Goal: Task Accomplishment & Management: Manage account settings

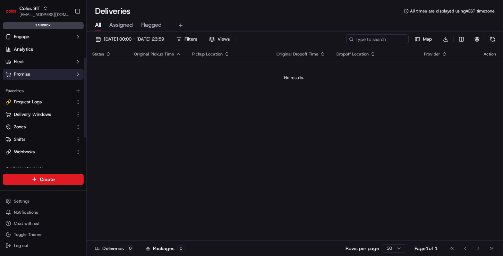
scroll to position [98, 0]
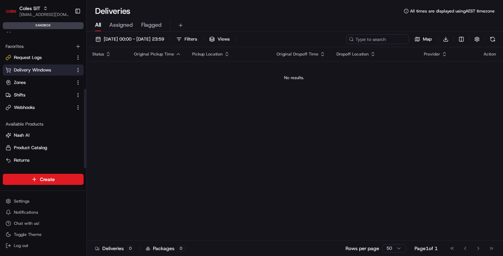
click at [42, 70] on span "Delivery Windows" at bounding box center [32, 70] width 37 height 6
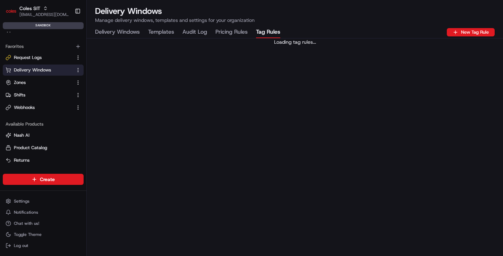
click at [261, 29] on Rules "Tag Rules" at bounding box center [268, 32] width 24 height 12
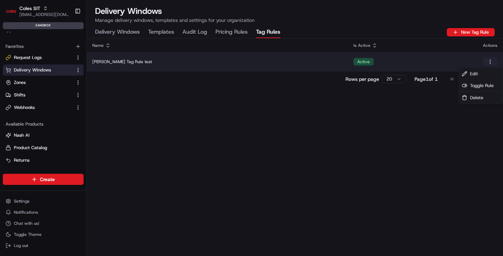
click at [490, 59] on html "Coles SIT aditi.goyal@coles.com.au Toggle Sidebar sandbox Orders Deliveries Con…" at bounding box center [251, 128] width 503 height 256
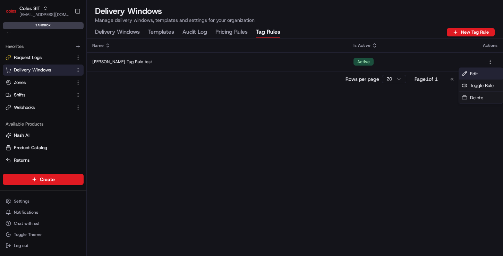
click at [476, 71] on span "Edit" at bounding box center [474, 74] width 8 height 6
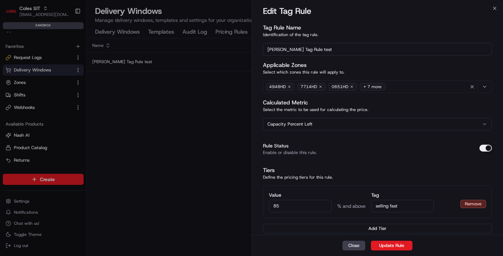
drag, startPoint x: 298, startPoint y: 208, endPoint x: 265, endPoint y: 207, distance: 33.0
click at [265, 207] on div "Value 85 % and above Tag selling fast Remove" at bounding box center [377, 202] width 229 height 33
click at [295, 206] on input "85" at bounding box center [300, 206] width 63 height 12
drag, startPoint x: 288, startPoint y: 208, endPoint x: 272, endPoint y: 207, distance: 16.0
click at [272, 207] on input "85" at bounding box center [300, 206] width 63 height 12
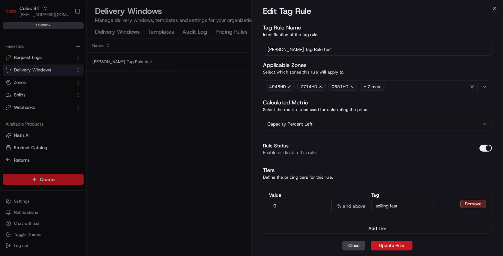
type input "0"
click at [397, 245] on button "Update Rule" at bounding box center [392, 246] width 42 height 10
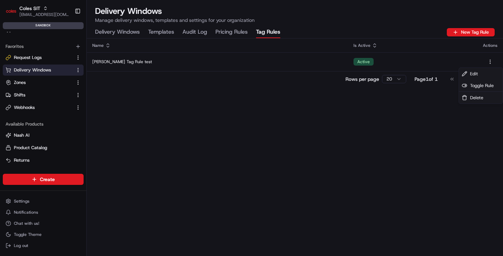
click at [364, 181] on div "Name Is Active Actions [PERSON_NAME] Tag Rule test Active Rows per page 20 Page…" at bounding box center [295, 148] width 416 height 218
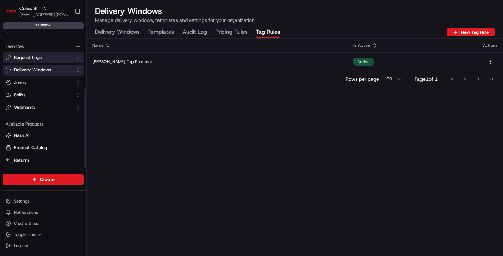
click at [45, 53] on button "Request Logs" at bounding box center [43, 57] width 81 height 11
click at [48, 58] on link "Request Logs" at bounding box center [39, 57] width 67 height 6
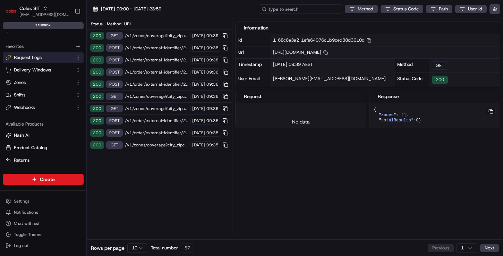
click at [299, 10] on input at bounding box center [300, 9] width 83 height 10
paste input "9 Pollard St, Wodonga VIC 3690"
type input "9 Pollard St, Wodonga VIC 3690"
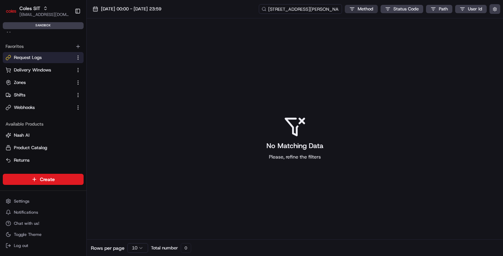
drag, startPoint x: 312, startPoint y: 10, endPoint x: 361, endPoint y: 11, distance: 48.9
click at [361, 11] on div "9 Pollard St, Wodonga VIC 3690 Method Status Code Path User Id" at bounding box center [380, 9] width 242 height 10
type input "9 Pollard St"
click at [314, 9] on input "9 Pollard St" at bounding box center [300, 9] width 83 height 10
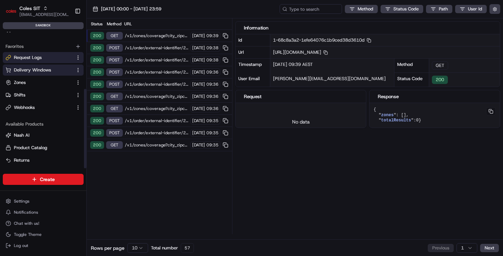
click at [40, 70] on span "Delivery Windows" at bounding box center [32, 70] width 37 height 6
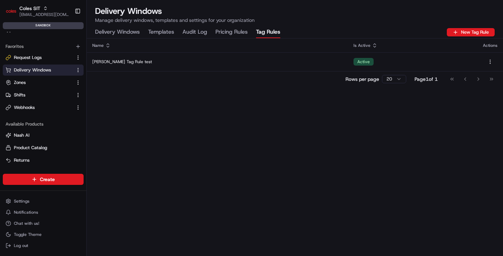
click at [266, 30] on Rules "Tag Rules" at bounding box center [268, 32] width 24 height 12
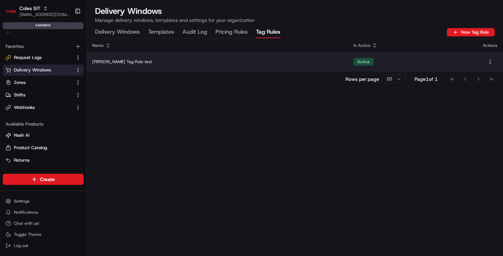
click at [228, 61] on div "Jerry Tag Rule test" at bounding box center [217, 62] width 250 height 6
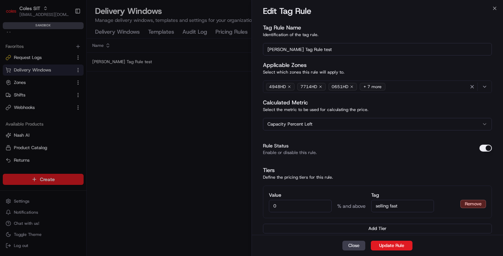
click at [371, 86] on div "+ 7 more" at bounding box center [373, 87] width 26 height 8
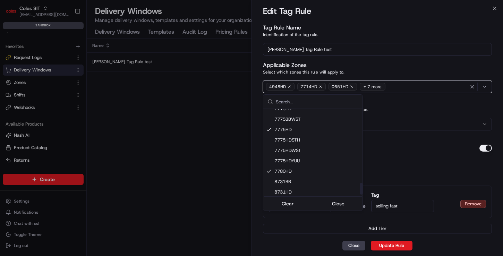
scroll to position [548, 0]
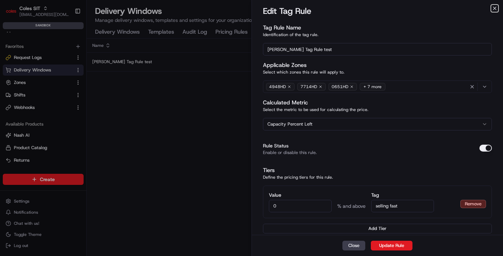
click at [493, 9] on icon "button" at bounding box center [495, 9] width 6 height 6
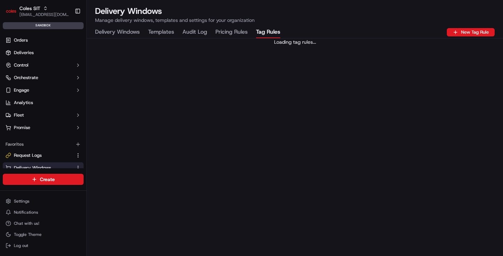
click at [263, 33] on Rules "Tag Rules" at bounding box center [268, 32] width 24 height 12
click at [268, 32] on Rules "Tag Rules" at bounding box center [268, 32] width 24 height 12
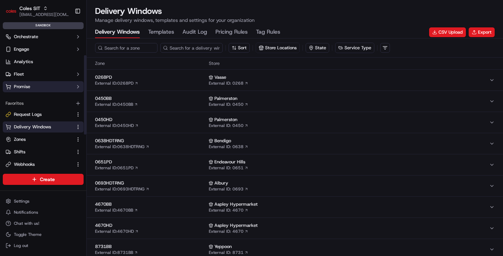
scroll to position [44, 0]
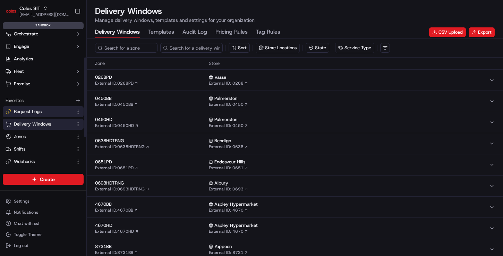
click at [41, 111] on span "Request Logs" at bounding box center [28, 112] width 28 height 6
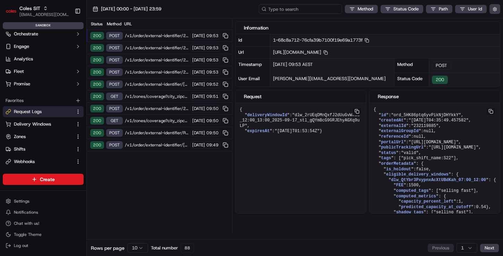
click at [311, 10] on input at bounding box center [300, 9] width 83 height 10
paste input "1-68c797a6-78d305ba6404b08b2c3ca681"
type input "1-68c797a6-78d305ba6404b08b2c3ca681"
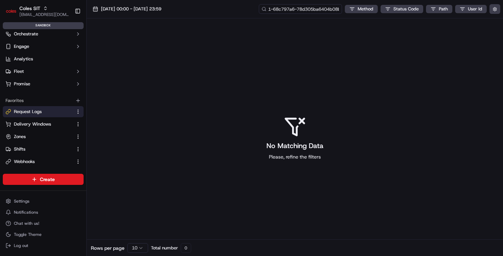
click at [310, 9] on input "1-68c797a6-78d305ba6404b08b2c3ca681" at bounding box center [300, 9] width 83 height 10
click at [141, 9] on span "16/09/2025 00:00 - 16/09/2025 23:59" at bounding box center [131, 9] width 60 height 6
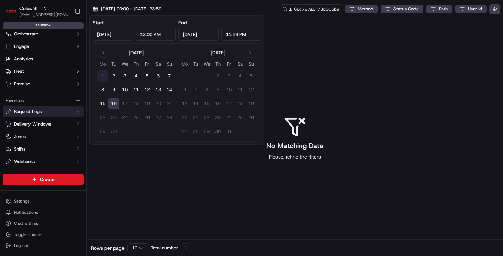
click at [102, 71] on button "1" at bounding box center [102, 75] width 11 height 11
type input "Sep 1, 2025"
click at [112, 101] on button "16" at bounding box center [113, 103] width 11 height 11
type input "Sep 16, 2025"
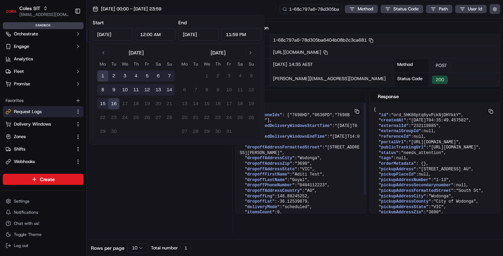
click at [193, 198] on div "Status Method URL 200 POST /v1/order/external-identifier/232119885/delivery-win…" at bounding box center [159, 126] width 145 height 216
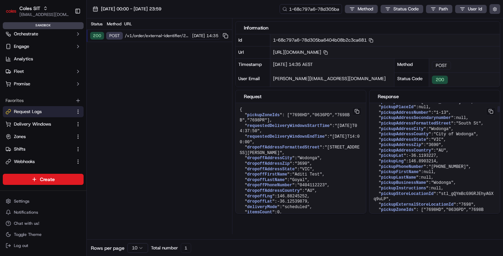
scroll to position [120, 0]
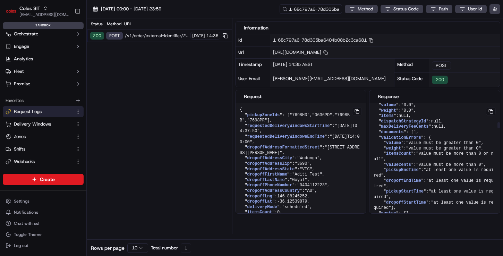
click at [490, 116] on button at bounding box center [491, 111] width 10 height 8
click at [494, 116] on button at bounding box center [491, 111] width 10 height 8
click at [491, 116] on button at bounding box center [491, 111] width 10 height 8
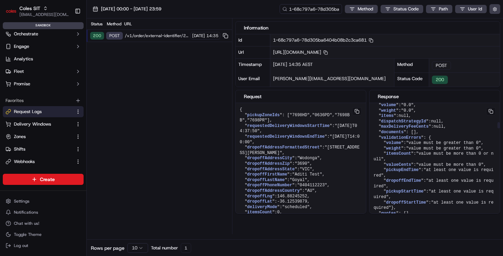
click at [301, 41] on span "1-68c797a6-78d305ba6404b08b2c3ca681 Copy 1-68c797a6-78d305ba6404b08b2c3ca681" at bounding box center [323, 40] width 100 height 6
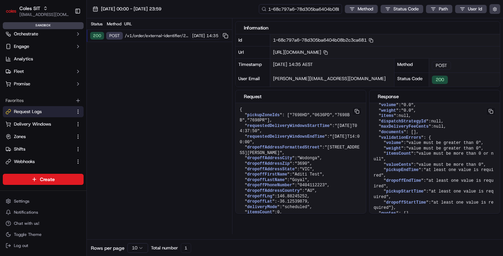
click at [322, 7] on input "1-68c797a6-78d305ba6404b08b2c3ca681" at bounding box center [300, 9] width 83 height 10
paste input "8a5b6-333ca0ab5d14d61f51752fce"
type input "1-68c8a5b6-333ca0ab5d14d61f51752fce"
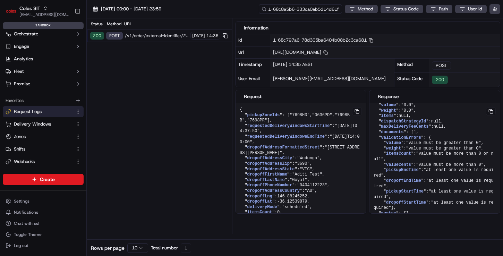
scroll to position [0, 23]
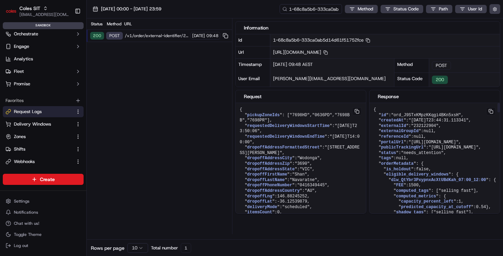
click at [441, 145] on span ""https://portal.sandbox.usenash.com/orders/ord_J9STxKMpzKKqgi4BKn5xsH"" at bounding box center [434, 142] width 50 height 5
click at [492, 116] on button at bounding box center [491, 111] width 10 height 8
click at [446, 145] on span ""https://portal.sandbox.usenash.com/orders/ord_J9STxKMpzKKqgi4BKn5xsH"" at bounding box center [434, 142] width 50 height 5
drag, startPoint x: 393, startPoint y: 202, endPoint x: 441, endPoint y: 214, distance: 49.6
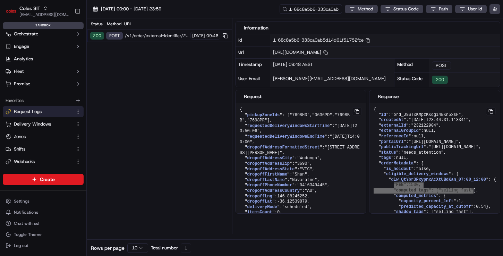
scroll to position [0, 0]
click at [328, 50] on span "https://api.sandbox.ap-southeast-2.usenash.com/v1/order/external-identifier/232…" at bounding box center [300, 52] width 55 height 6
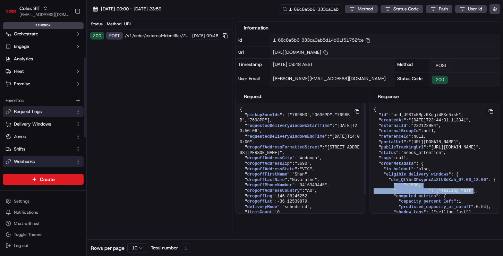
copy span "232122904"
click at [493, 116] on button at bounding box center [491, 111] width 10 height 8
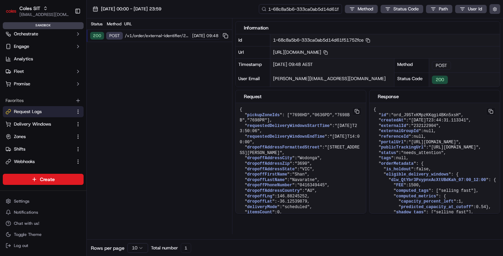
click at [301, 11] on input "1-68c8a5b6-333ca0ab5d14d61f51752fce" at bounding box center [300, 9] width 83 height 10
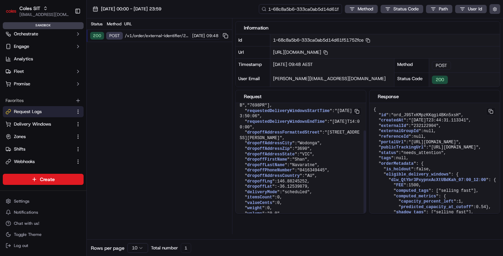
scroll to position [42, 0]
click at [17, 111] on span "Request Logs" at bounding box center [28, 112] width 28 height 6
click at [26, 111] on span "Request Logs" at bounding box center [28, 112] width 28 height 6
click at [153, 9] on span "01/09/2025 00:00 - 16/09/2025 23:59" at bounding box center [131, 9] width 60 height 6
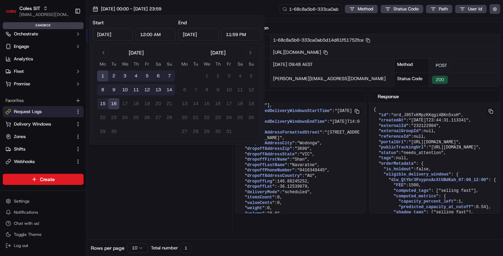
click at [111, 103] on button "16" at bounding box center [113, 103] width 11 height 11
type input "Sep 16, 2025"
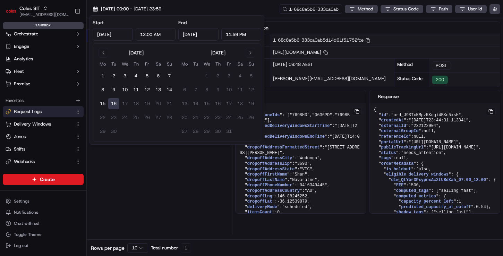
click at [146, 176] on div "Status Method URL 200 POST /v1/order/external-identifier/232122904/delivery-win…" at bounding box center [159, 126] width 145 height 216
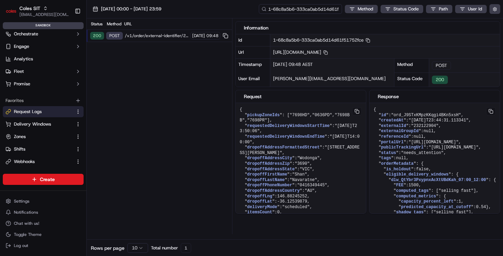
click at [307, 10] on input "1-68c8a5b6-333ca0ab5d14d61f51752fce" at bounding box center [300, 9] width 83 height 10
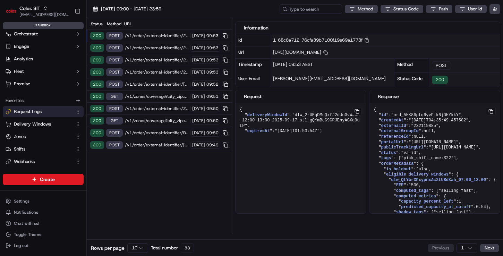
click at [154, 37] on span "/v1/order/external-identifier/232119885/delivery-window/book" at bounding box center [157, 36] width 64 height 6
click at [150, 37] on span "/v1/order/external-identifier/232119885/delivery-window/book" at bounding box center [157, 36] width 64 height 6
click at [158, 36] on span "/v1/order/external-identifier/232119885/delivery-window/book" at bounding box center [157, 36] width 64 height 6
click at [158, 34] on span "/v1/order/external-identifier/232119885/delivery-window/book" at bounding box center [157, 36] width 64 height 6
click at [154, 49] on span "/v1/order/external-identifier/232119885/delivery-window" at bounding box center [157, 48] width 64 height 6
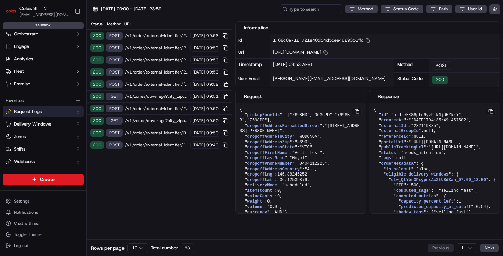
click at [151, 33] on span "/v1/order/external-identifier/232119885/delivery-window/book" at bounding box center [157, 36] width 64 height 6
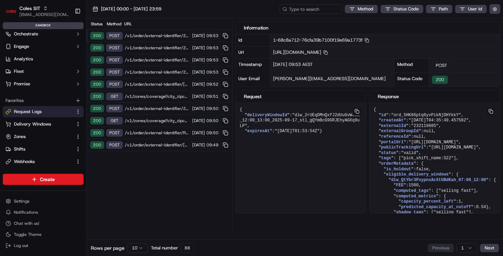
click at [142, 61] on span "/v1/order/external-identifier/232122904/delivery-window" at bounding box center [157, 60] width 64 height 6
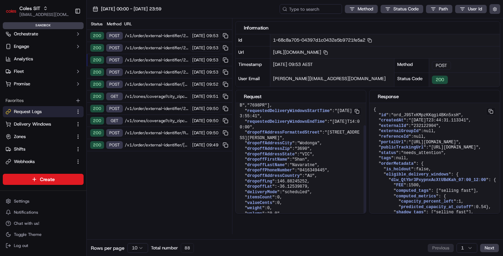
scroll to position [31, 0]
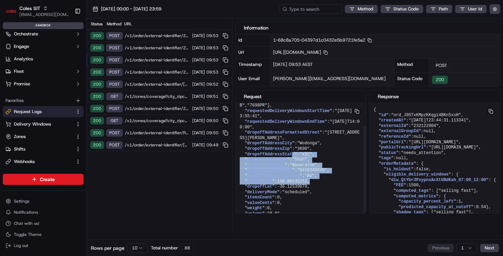
drag, startPoint x: 291, startPoint y: 169, endPoint x: 323, endPoint y: 195, distance: 40.7
click at [323, 195] on pre "{ " pickupZoneIds ": [ "7698HD" , "0636PD" , "7698BB" , "7698PR" ], " requested…" at bounding box center [301, 157] width 130 height 138
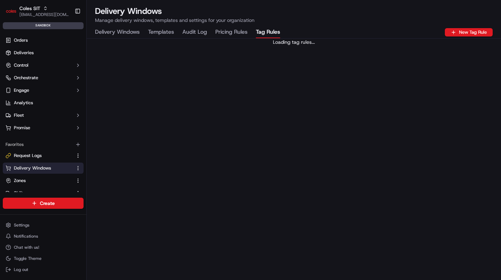
click at [280, 32] on Rules "Tag Rules" at bounding box center [268, 32] width 24 height 12
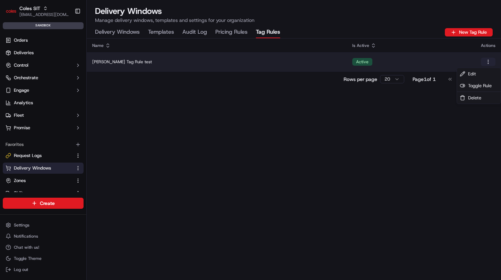
click at [487, 62] on html "Coles SIT [EMAIL_ADDRESS][DOMAIN_NAME] Toggle Sidebar sandbox Orders Deliveries…" at bounding box center [250, 140] width 501 height 280
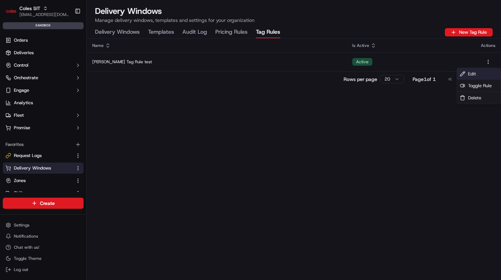
click at [475, 72] on span "Edit" at bounding box center [472, 74] width 8 height 6
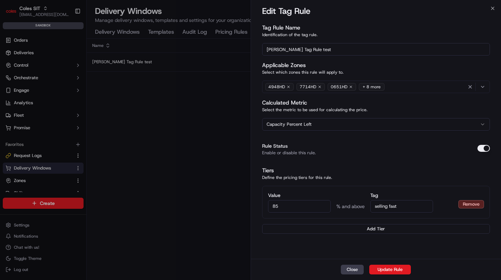
click at [372, 87] on div "+ 8 more" at bounding box center [372, 87] width 26 height 8
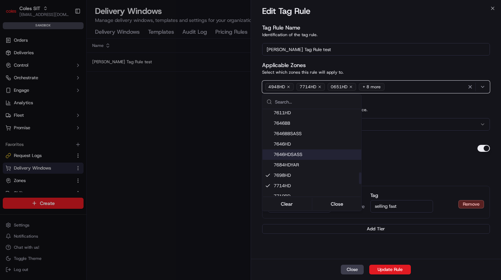
scroll to position [470, 0]
click at [235, 163] on div at bounding box center [250, 140] width 501 height 280
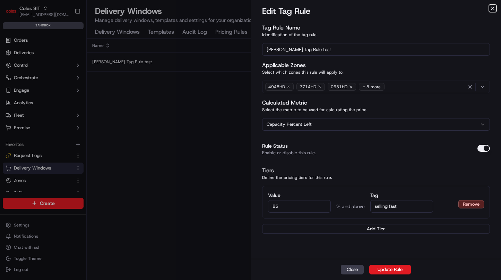
click at [496, 9] on icon "button" at bounding box center [493, 9] width 6 height 6
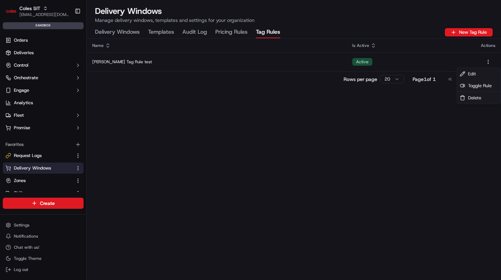
click at [421, 151] on div "Name Is Active Actions [PERSON_NAME] Tag Rule test Active Rows per page 20 Page…" at bounding box center [294, 159] width 415 height 241
